Goal: Navigation & Orientation: Understand site structure

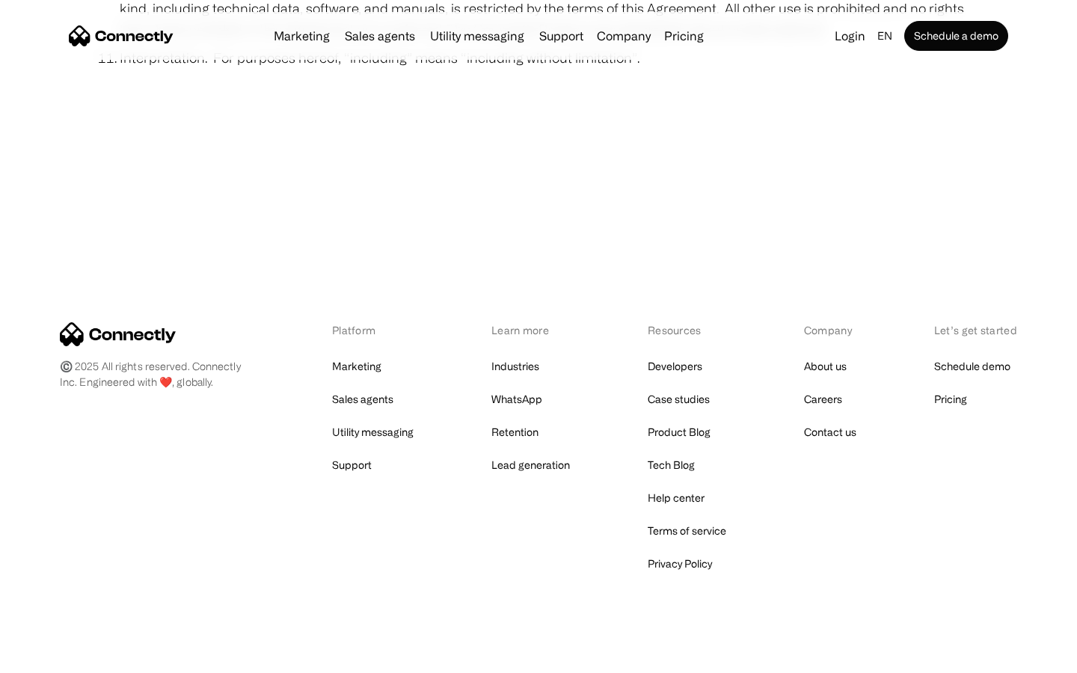
scroll to position [5496, 0]
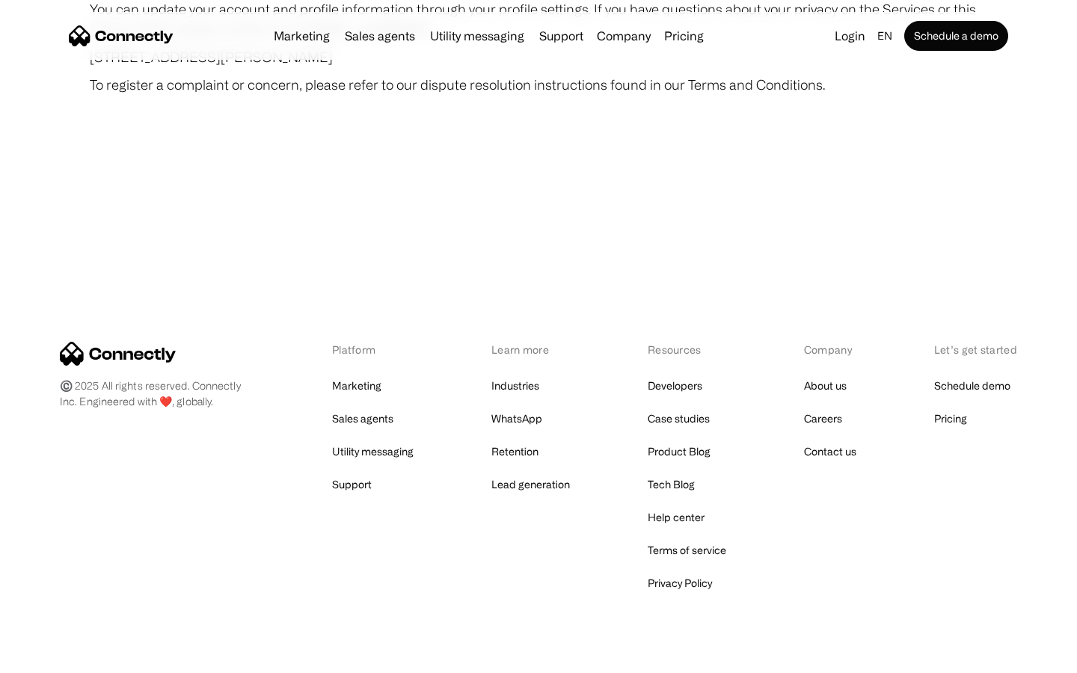
scroll to position [8709, 0]
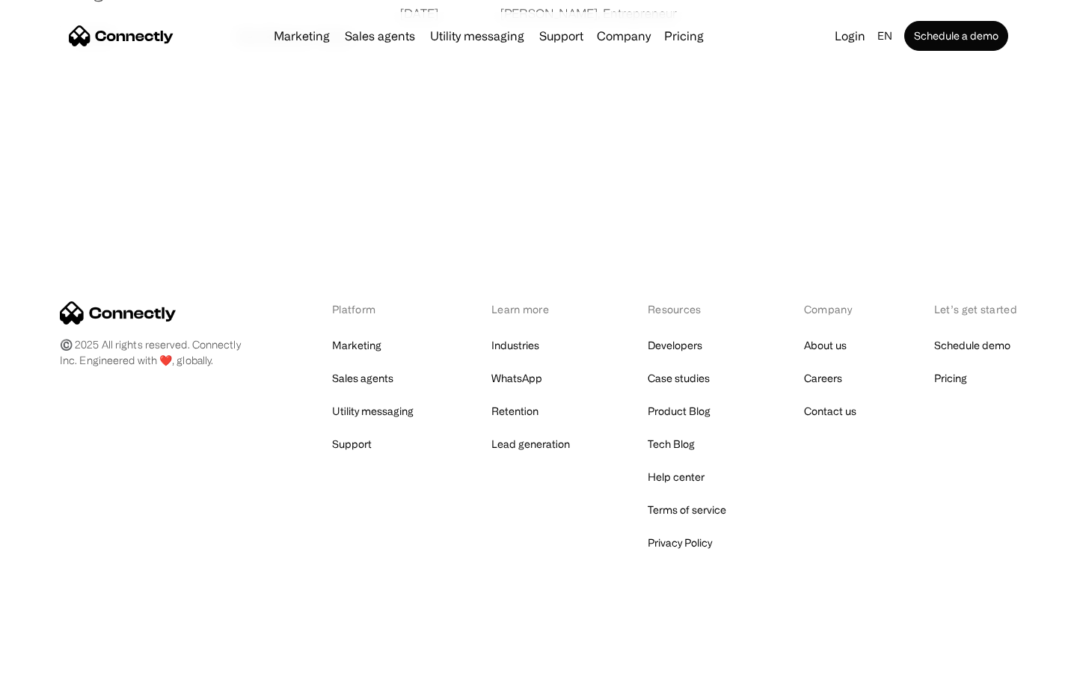
scroll to position [2874, 0]
